Goal: Task Accomplishment & Management: Manage account settings

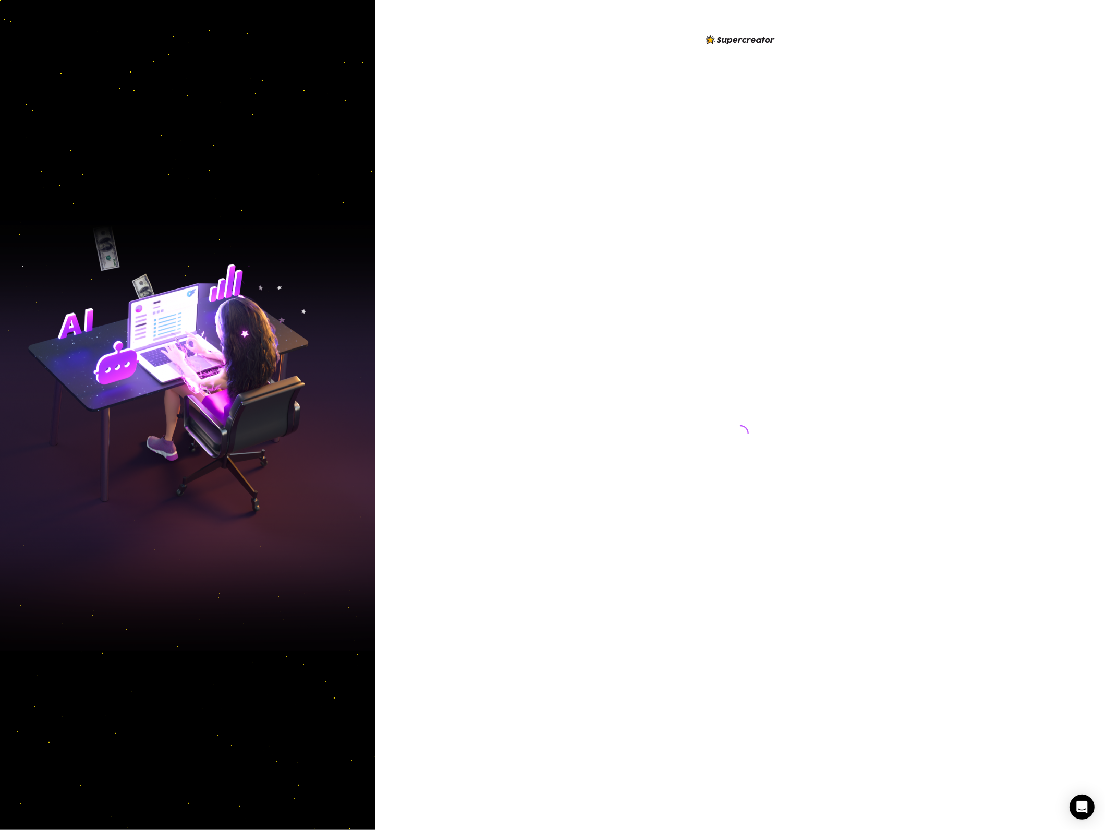
drag, startPoint x: 568, startPoint y: 204, endPoint x: 565, endPoint y: 196, distance: 8.4
click at [566, 198] on div at bounding box center [740, 415] width 730 height 830
click at [577, 480] on div at bounding box center [740, 415] width 730 height 830
click at [577, 477] on div at bounding box center [740, 415] width 730 height 830
click at [630, 371] on div at bounding box center [740, 423] width 233 height 780
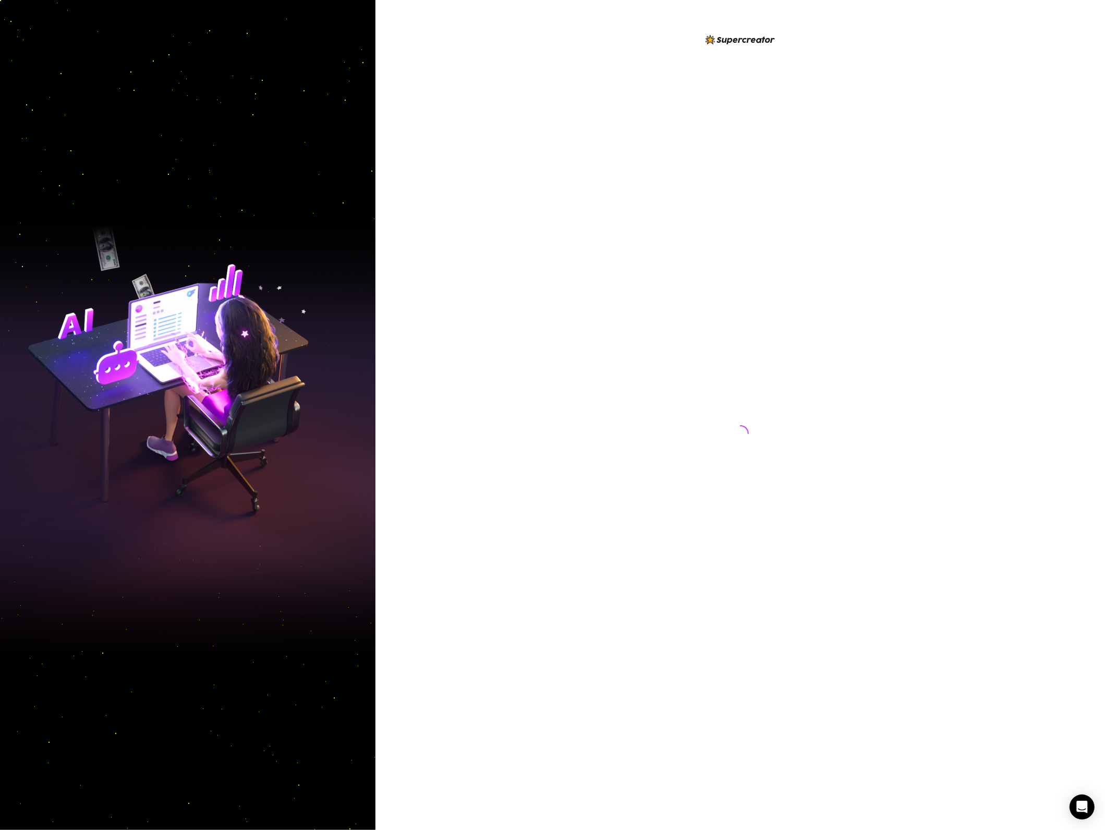
drag, startPoint x: 435, startPoint y: 214, endPoint x: 494, endPoint y: 171, distance: 73.1
click at [435, 215] on div at bounding box center [740, 415] width 730 height 830
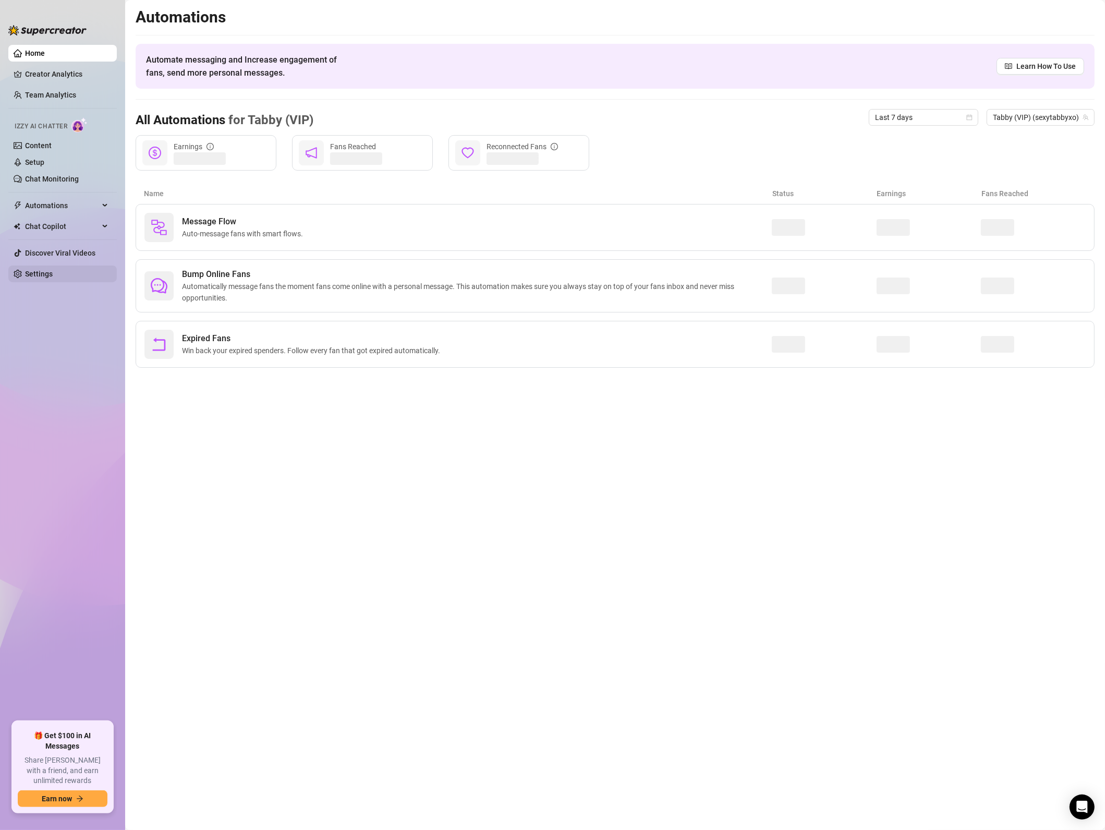
drag, startPoint x: 69, startPoint y: 274, endPoint x: 79, endPoint y: 269, distance: 11.0
click at [53, 273] on link "Settings" at bounding box center [39, 274] width 28 height 8
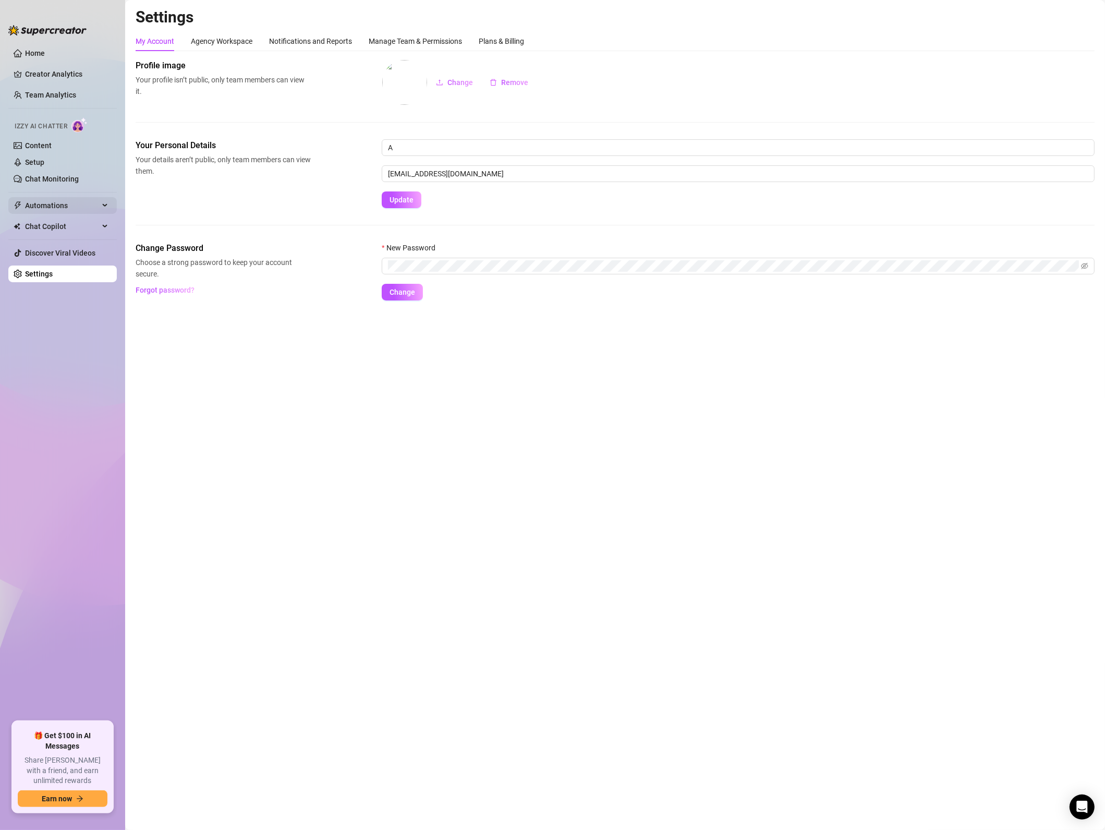
click at [46, 205] on span "Automations" at bounding box center [62, 205] width 74 height 17
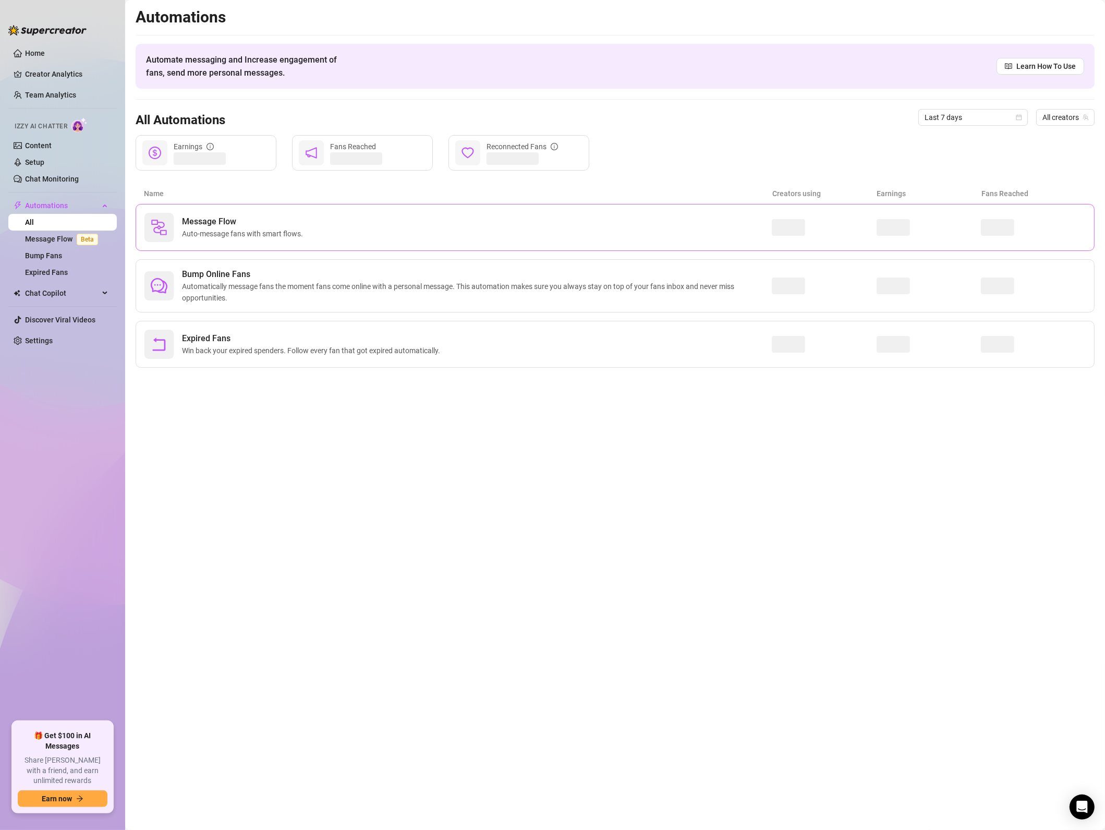
click at [220, 221] on span "Message Flow" at bounding box center [244, 221] width 125 height 13
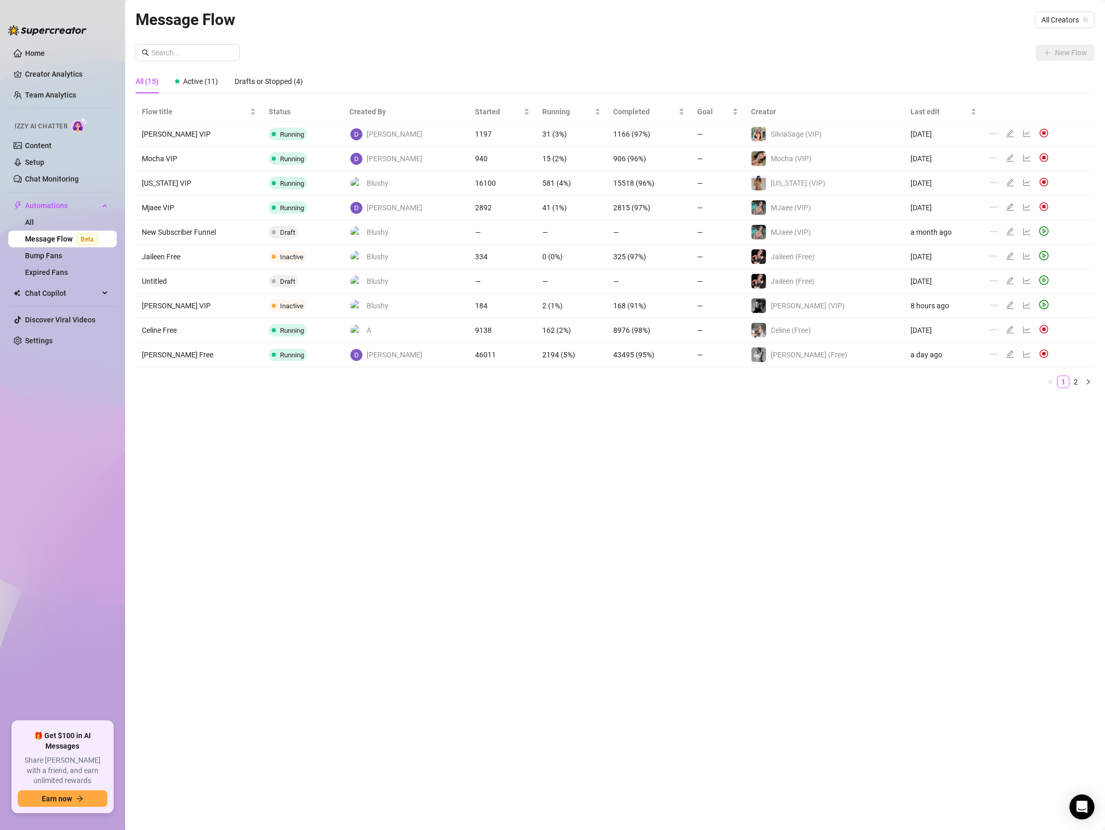
drag, startPoint x: 963, startPoint y: 576, endPoint x: 227, endPoint y: 330, distance: 775.5
click at [963, 576] on div "Message Flow All Creators New Flow All (15) Active (11) Drafts or Stopped (4) F…" at bounding box center [615, 402] width 959 height 791
click at [1039, 157] on img at bounding box center [1043, 157] width 9 height 9
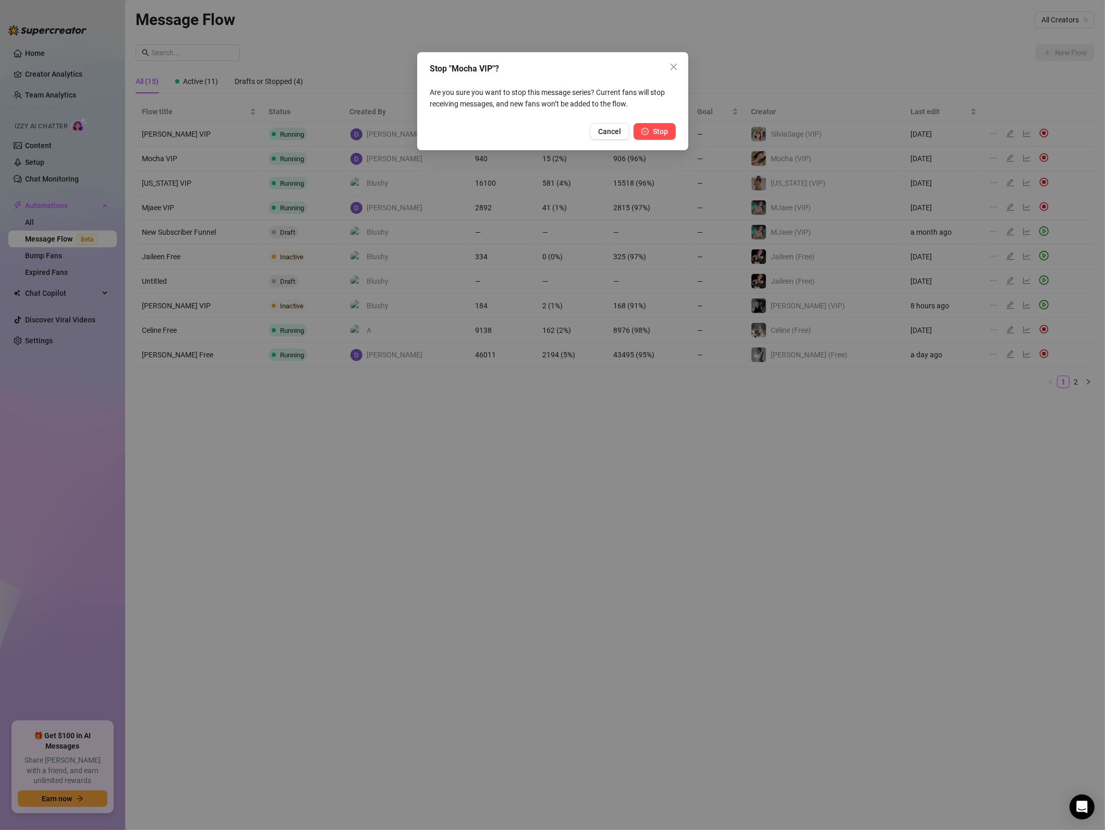
click at [646, 128] on icon "pause-circle" at bounding box center [644, 131] width 7 height 7
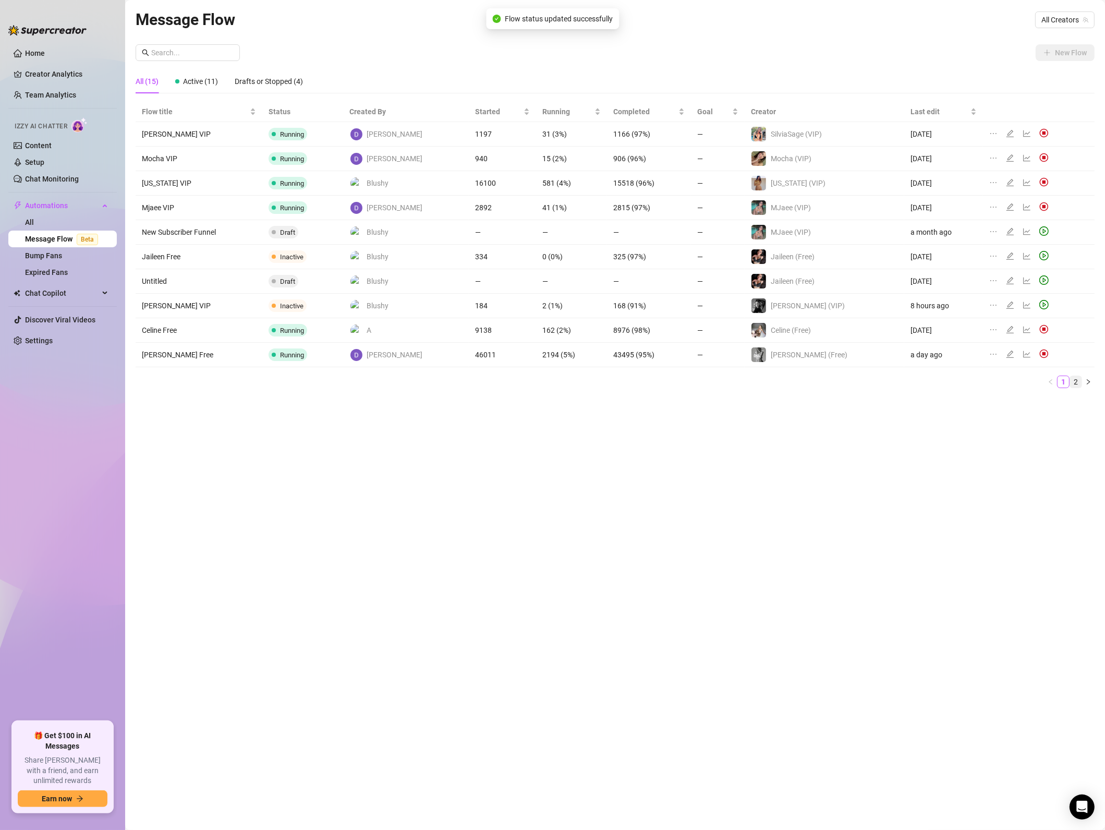
click at [1068, 386] on link "1" at bounding box center [1063, 381] width 11 height 11
click at [1075, 386] on link "2" at bounding box center [1075, 381] width 11 height 11
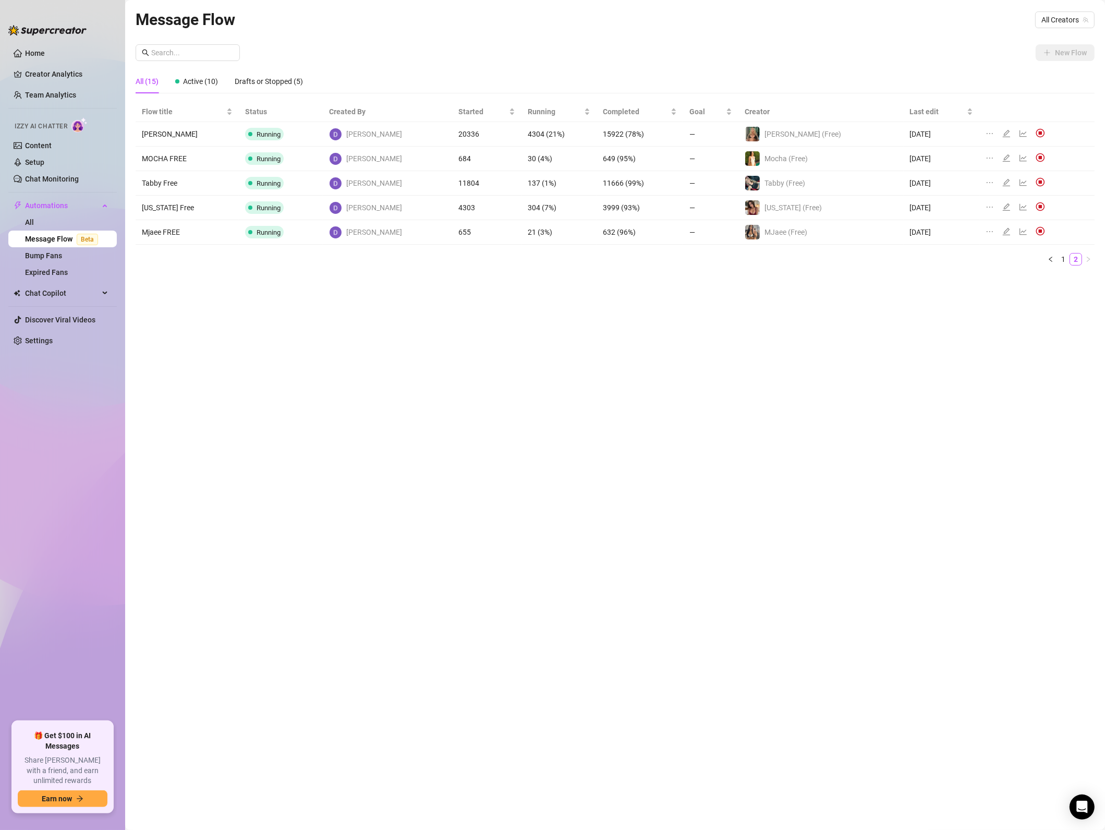
click at [1036, 136] on img at bounding box center [1040, 132] width 9 height 9
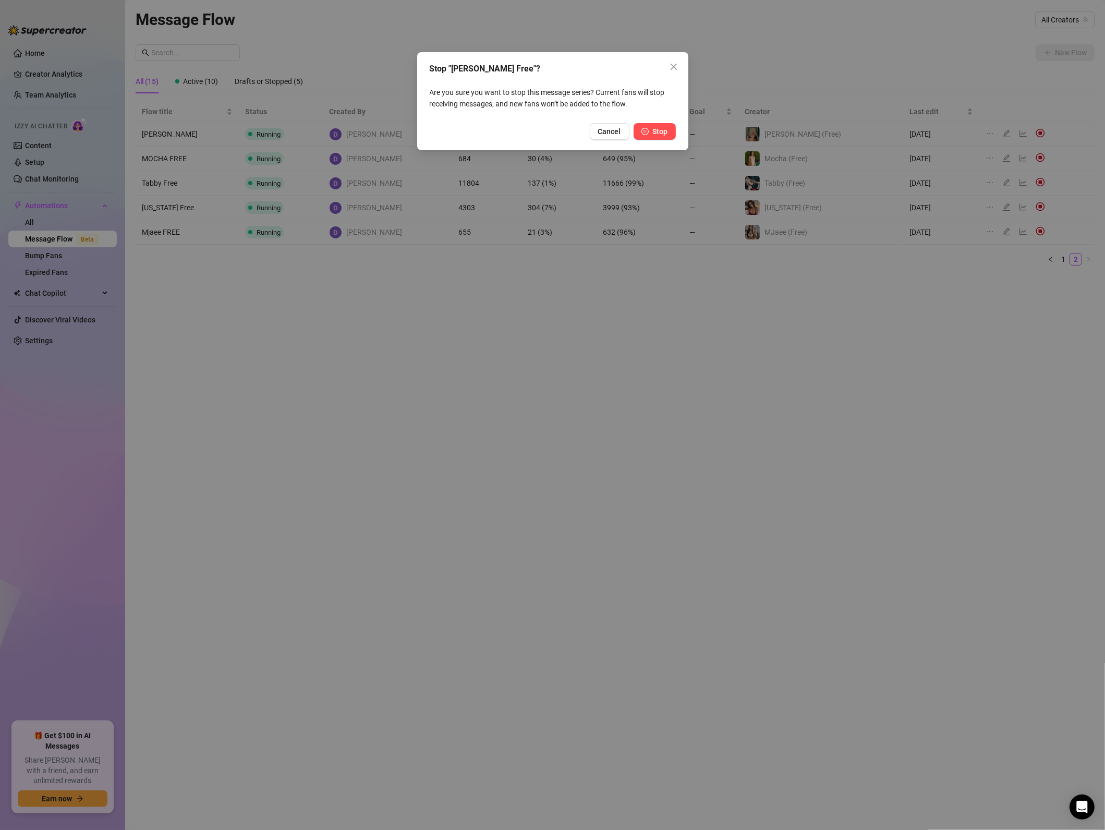
click at [648, 128] on icon "pause-circle" at bounding box center [644, 131] width 7 height 7
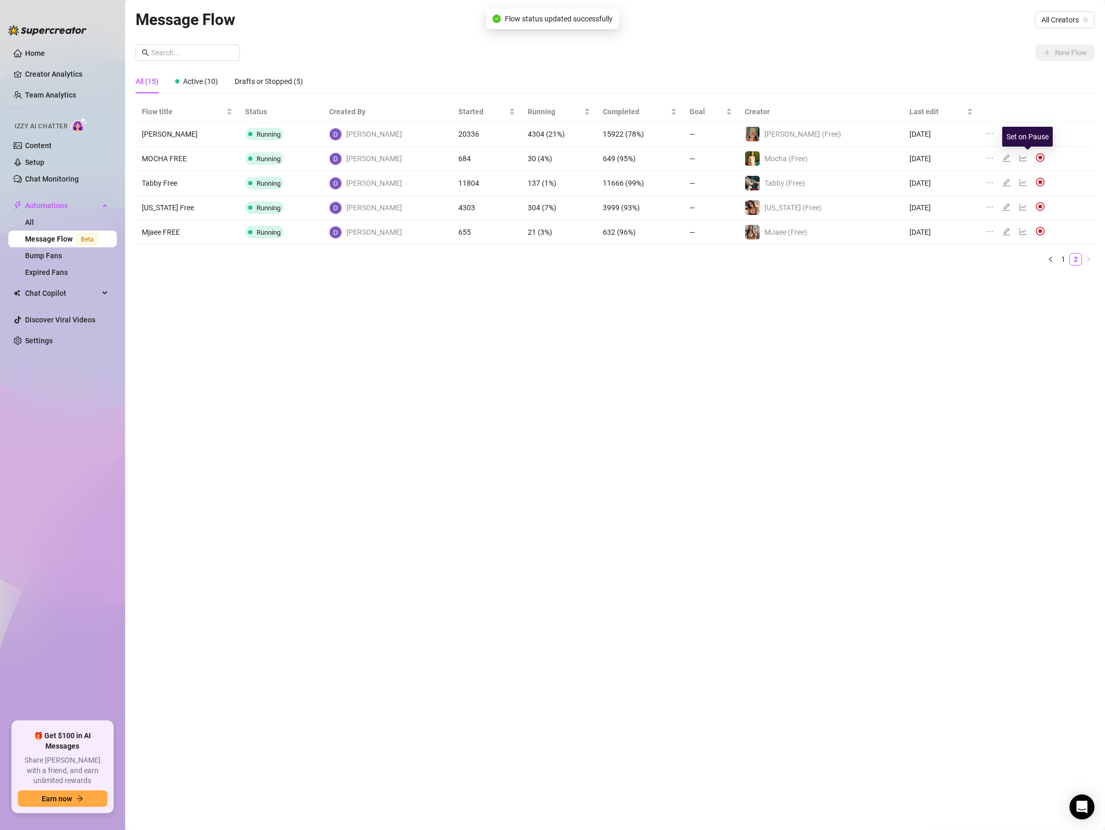
click at [1036, 156] on img at bounding box center [1040, 157] width 9 height 9
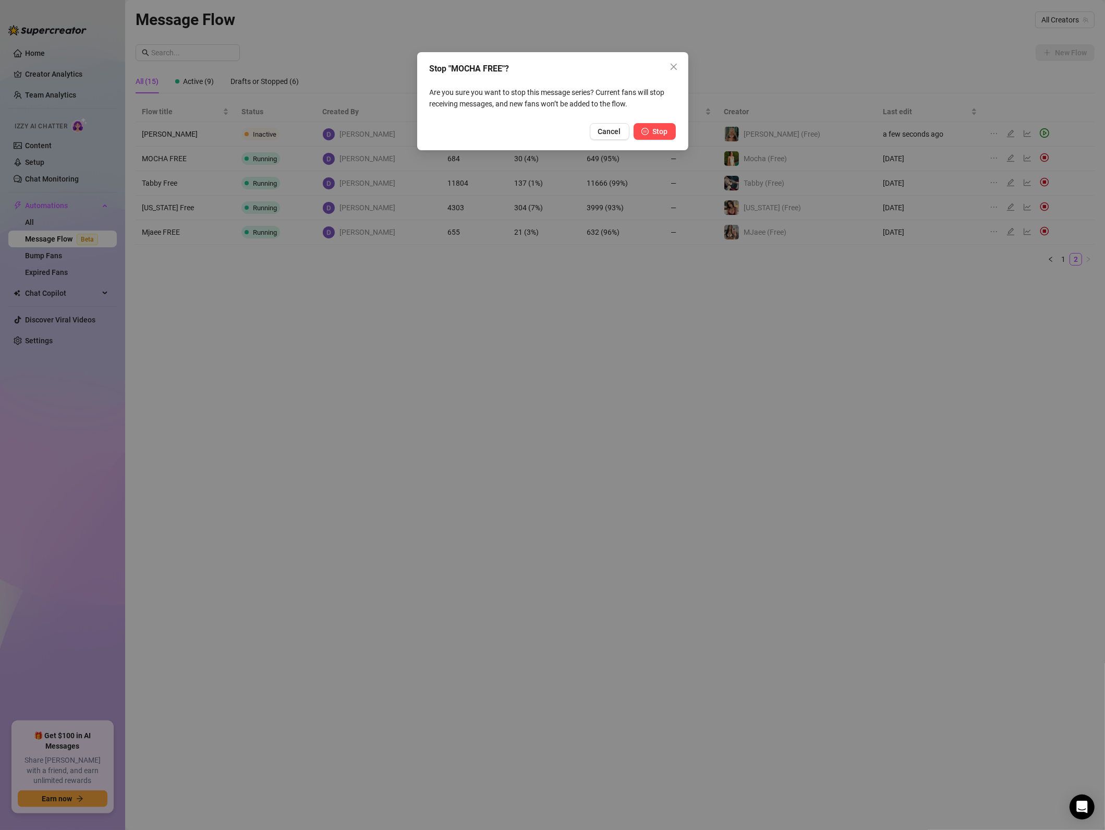
click at [669, 129] on button "Stop" at bounding box center [655, 131] width 42 height 17
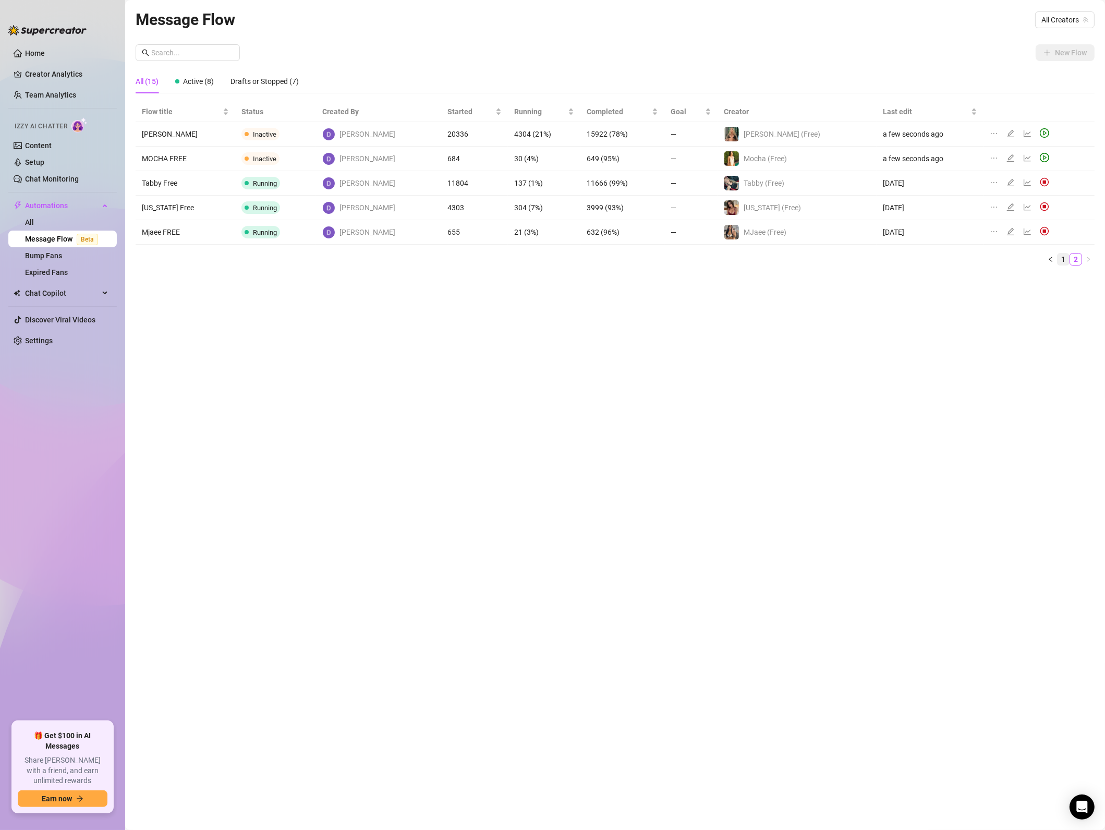
click at [1061, 258] on link "1" at bounding box center [1063, 258] width 11 height 11
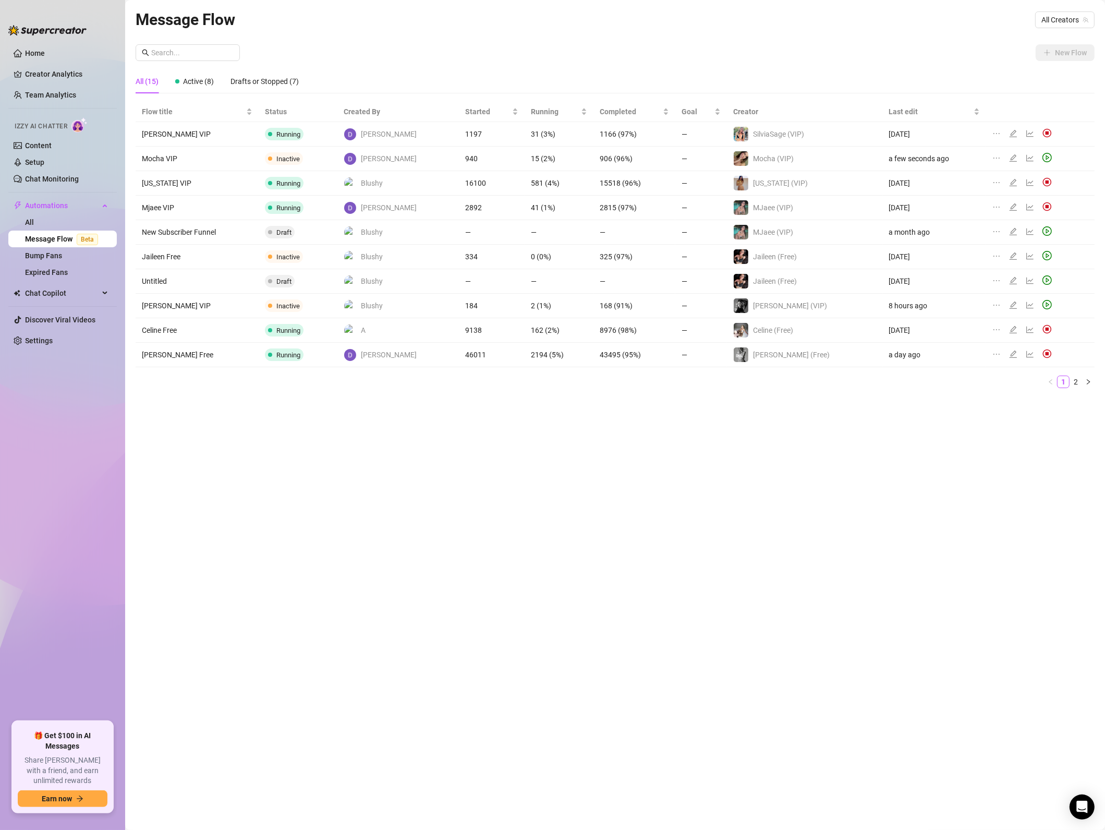
click at [565, 679] on div "Message Flow All Creators New Flow All (15) Active (8) Drafts or Stopped (7) Fl…" at bounding box center [615, 402] width 959 height 791
click at [247, 499] on div "Message Flow All Creators New Flow All (15) Active (8) Drafts or Stopped (7) Fl…" at bounding box center [615, 402] width 959 height 791
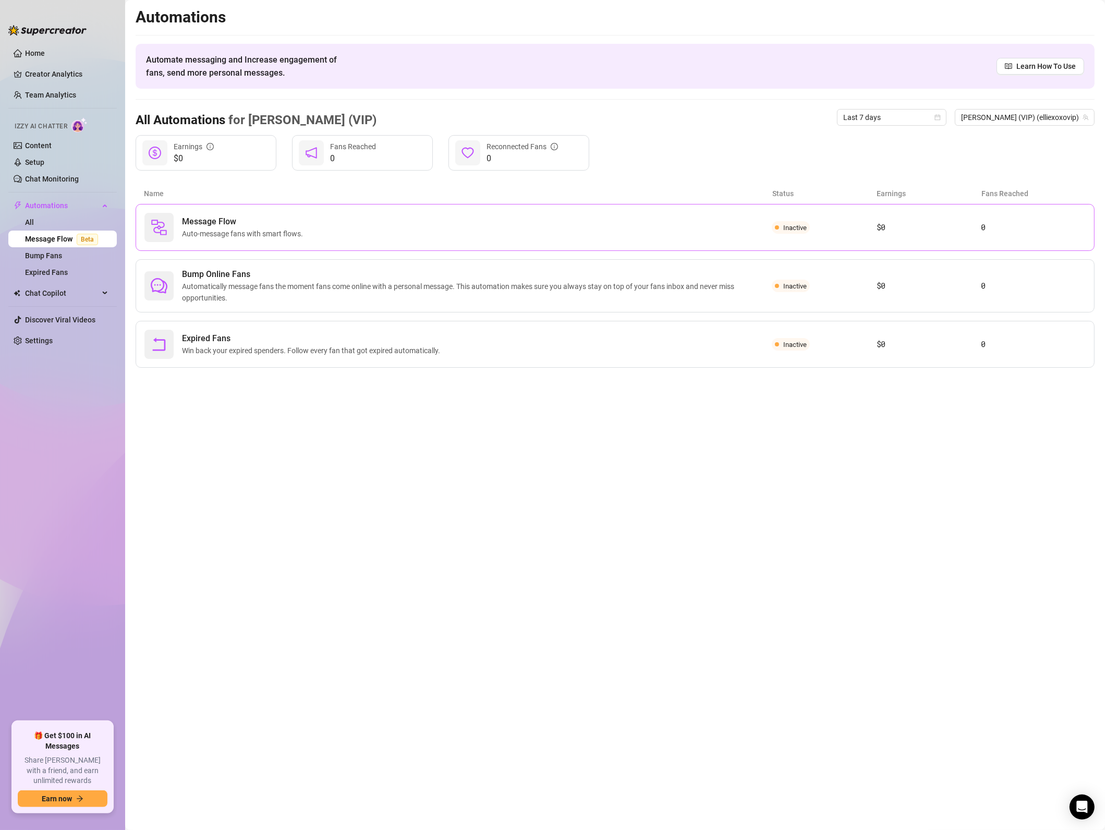
click at [249, 214] on div "Message Flow Auto-message fans with smart flows." at bounding box center [457, 227] width 627 height 29
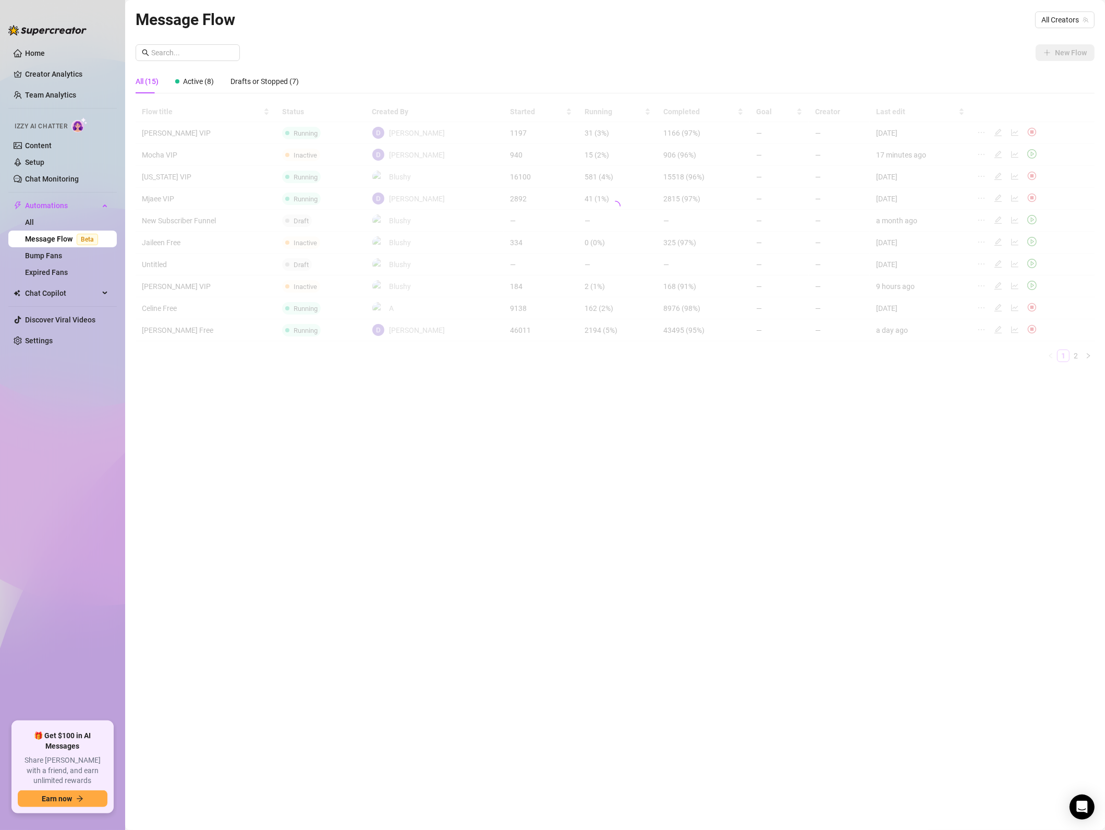
click at [712, 475] on div "Message Flow All Creators New Flow All (15) Active (8) Drafts or Stopped (7) Fl…" at bounding box center [615, 402] width 959 height 791
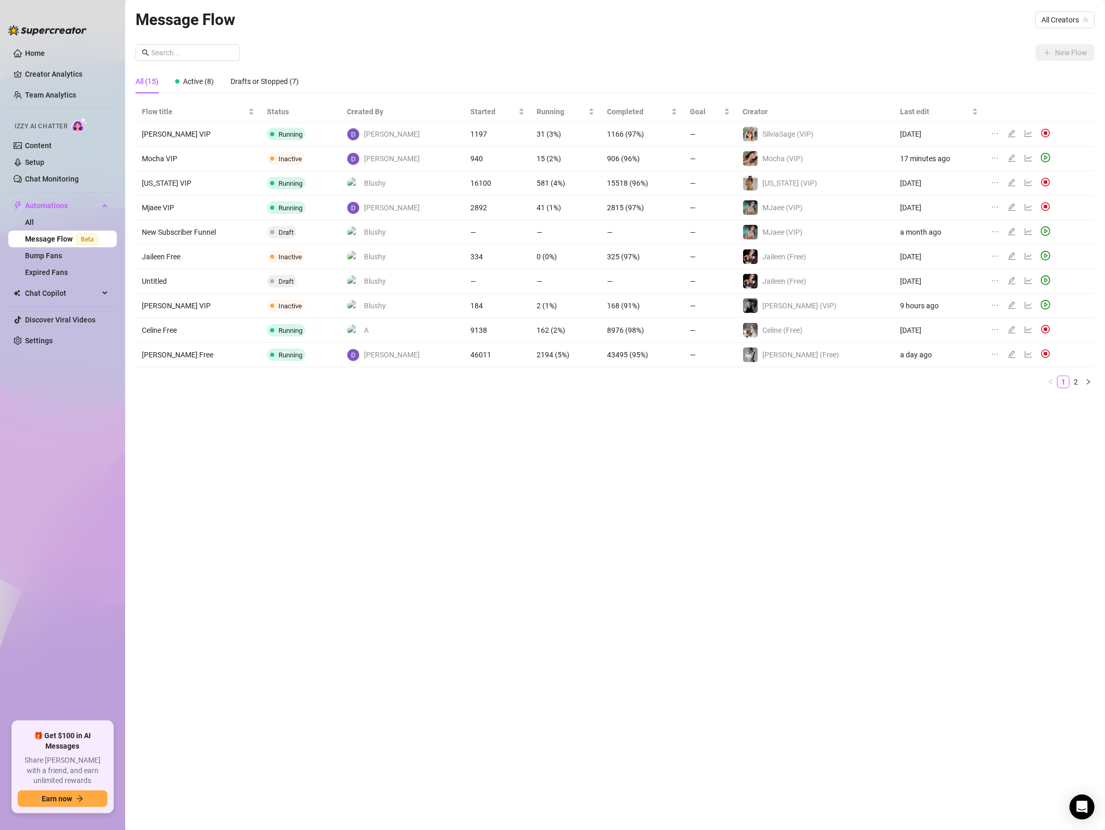
click at [1077, 382] on link "2" at bounding box center [1075, 381] width 11 height 11
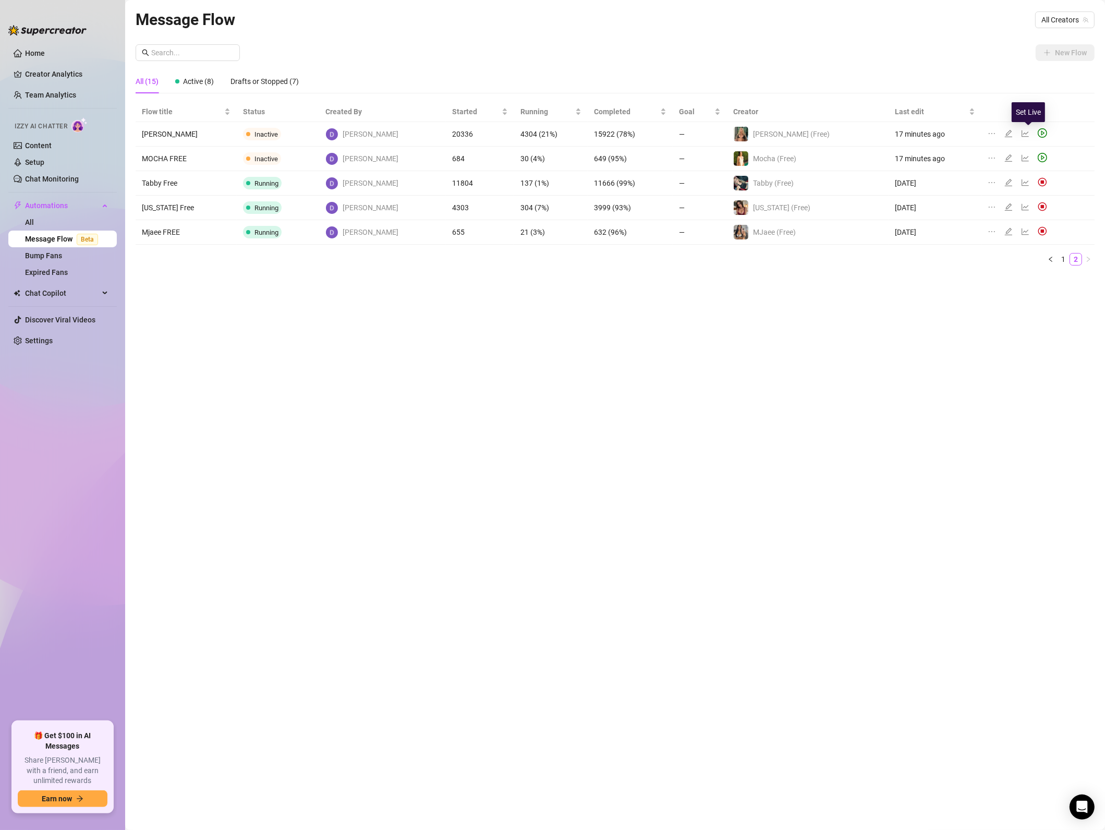
click at [1038, 133] on icon "play-circle" at bounding box center [1042, 132] width 9 height 9
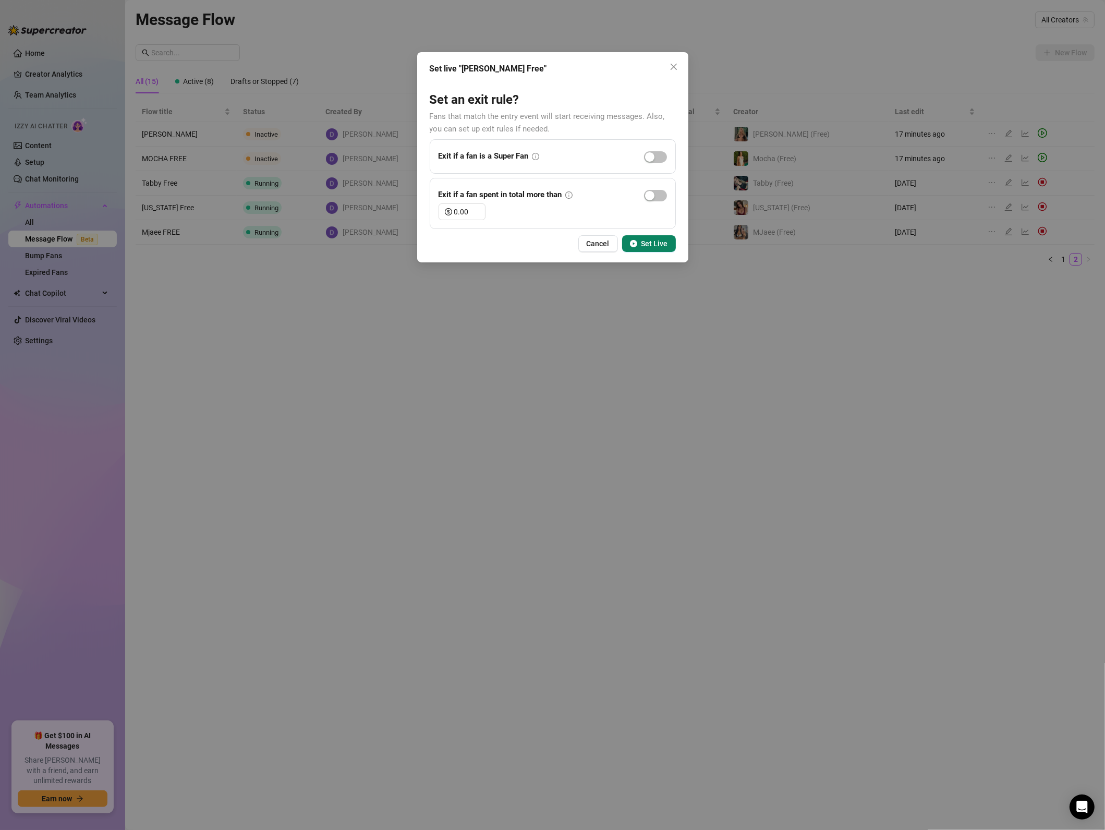
click at [658, 246] on span "Set Live" at bounding box center [654, 243] width 27 height 8
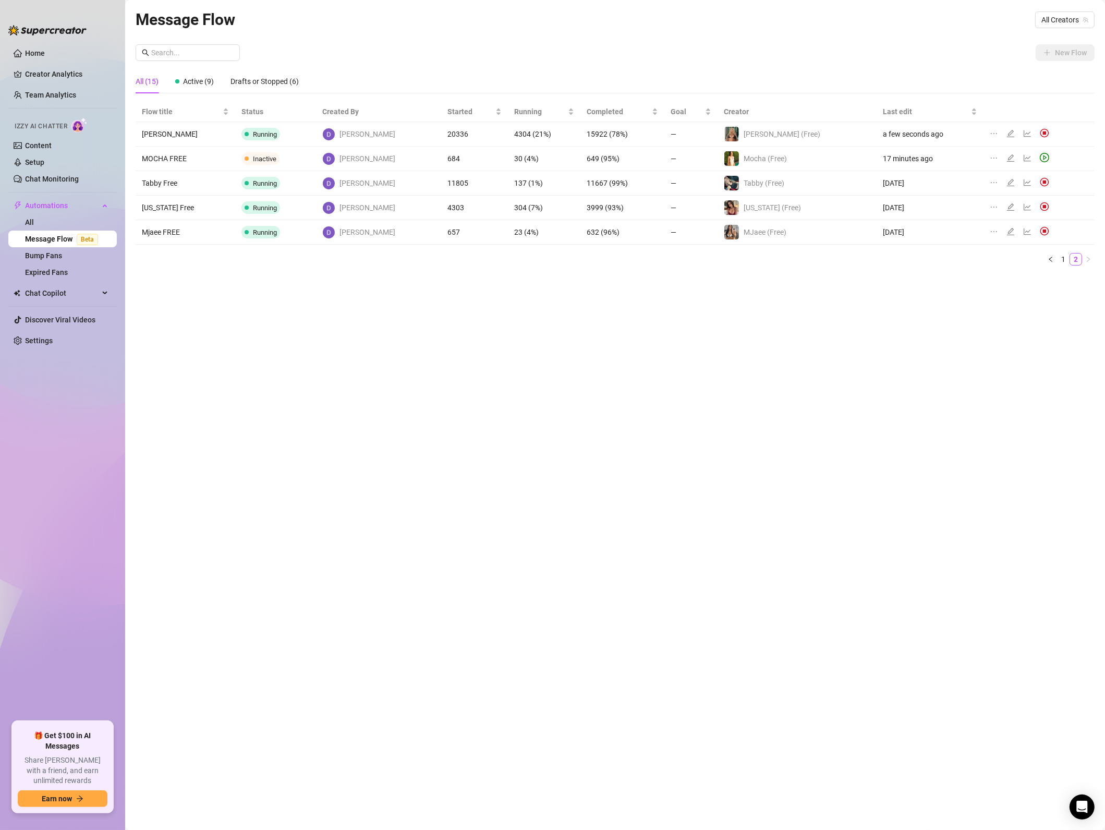
click at [737, 420] on div "Message Flow All Creators New Flow All (15) Active (9) Drafts or Stopped (6) Fl…" at bounding box center [615, 402] width 959 height 791
click at [623, 543] on div "Message Flow All Creators New Flow All (15) Active (9) Drafts or Stopped (6) Fl…" at bounding box center [615, 402] width 959 height 791
click at [546, 515] on div "Message Flow All Creators New Flow All (15) Active (9) Drafts or Stopped (6) Fl…" at bounding box center [615, 402] width 959 height 791
